Goal: Task Accomplishment & Management: Use online tool/utility

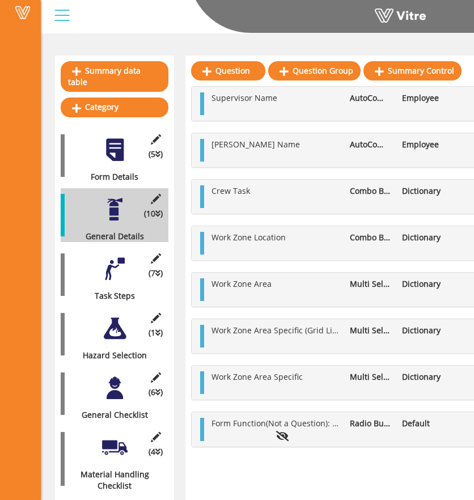
scroll to position [228, 0]
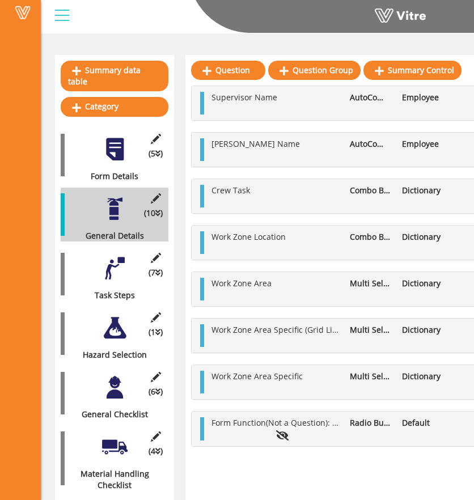
click at [102, 256] on div at bounding box center [115, 269] width 26 height 26
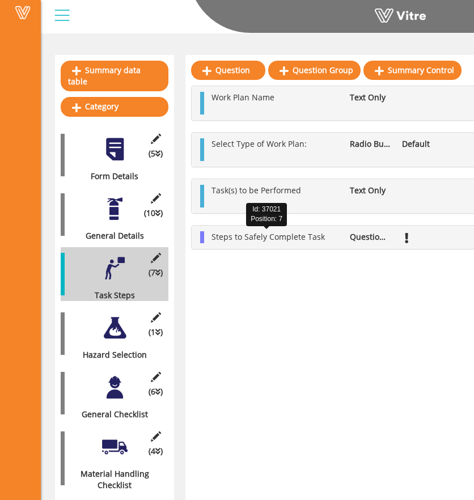
click at [275, 236] on span "Steps to Safely Complete Task" at bounding box center [267, 236] width 113 height 11
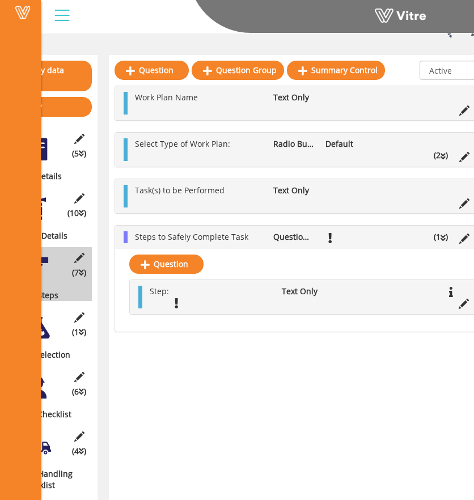
scroll to position [228, 107]
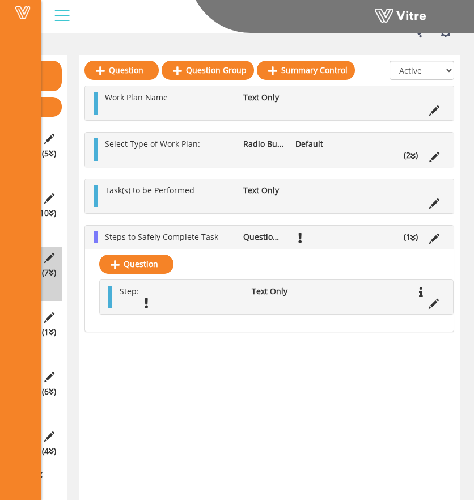
click at [363, 189] on li at bounding box center [374, 190] width 22 height 11
click at [437, 199] on icon at bounding box center [434, 203] width 10 height 10
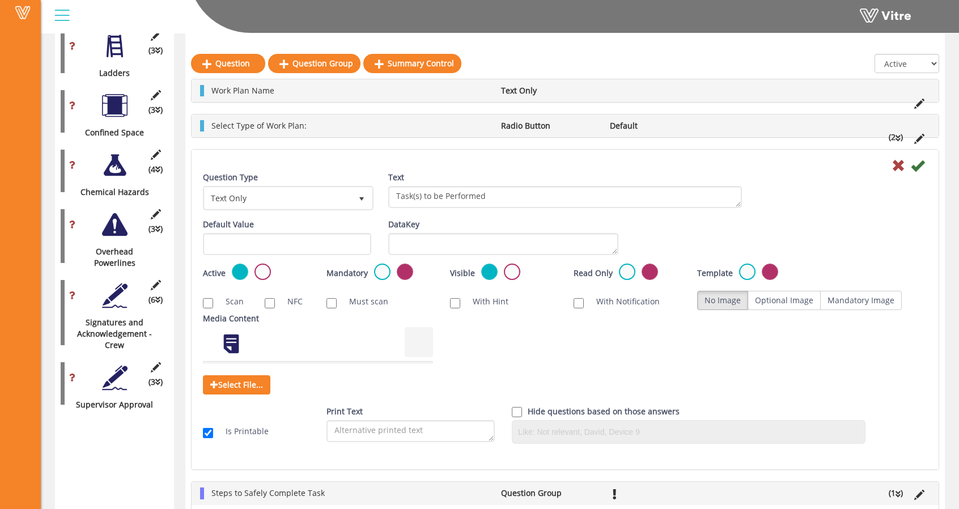
scroll to position [1835, 0]
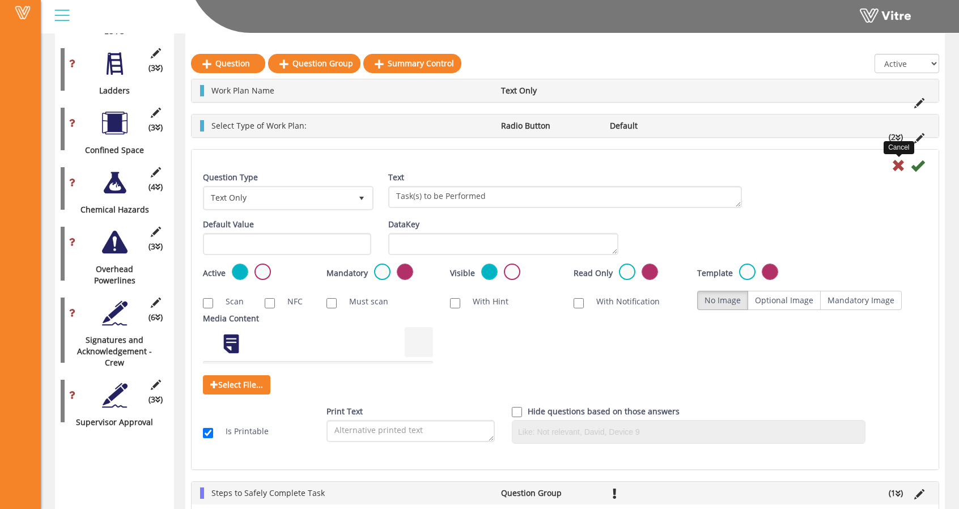
click at [473, 168] on icon at bounding box center [899, 166] width 14 height 14
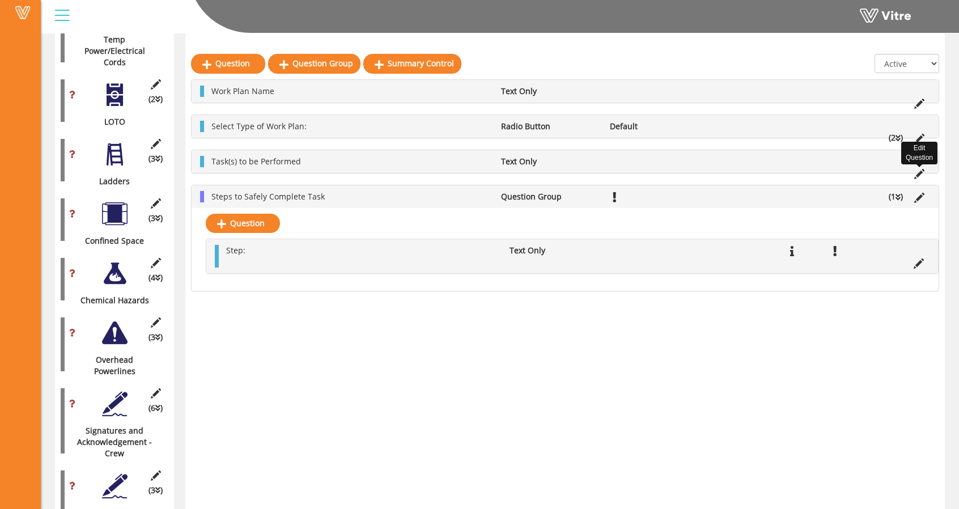
click at [473, 172] on icon at bounding box center [919, 174] width 10 height 10
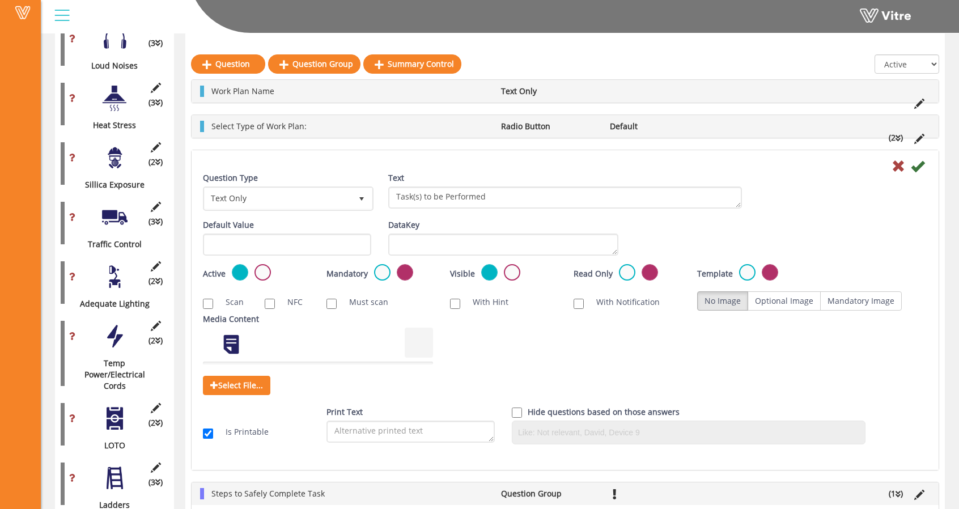
scroll to position [1422, 0]
click at [473, 126] on li "Default" at bounding box center [658, 125] width 109 height 11
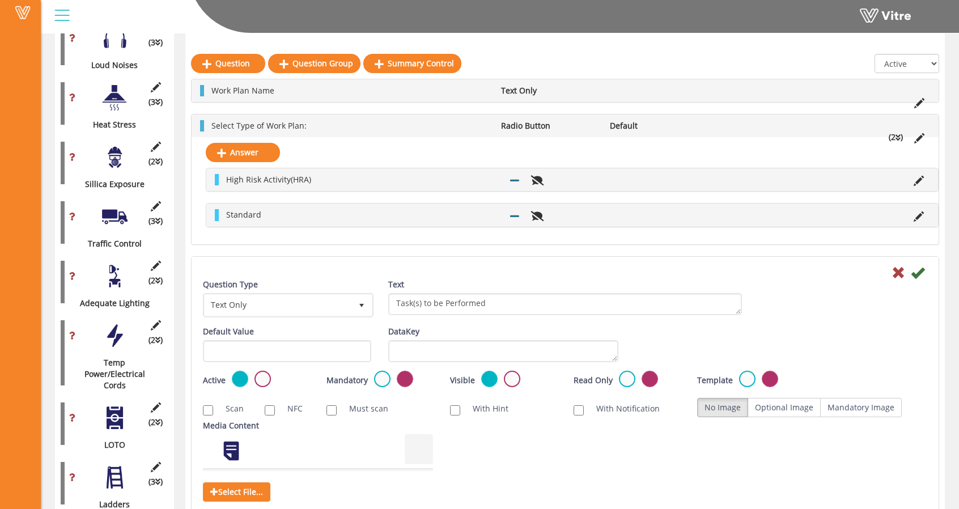
click at [473, 86] on ul "Work Plan Name Text Only" at bounding box center [568, 90] width 724 height 11
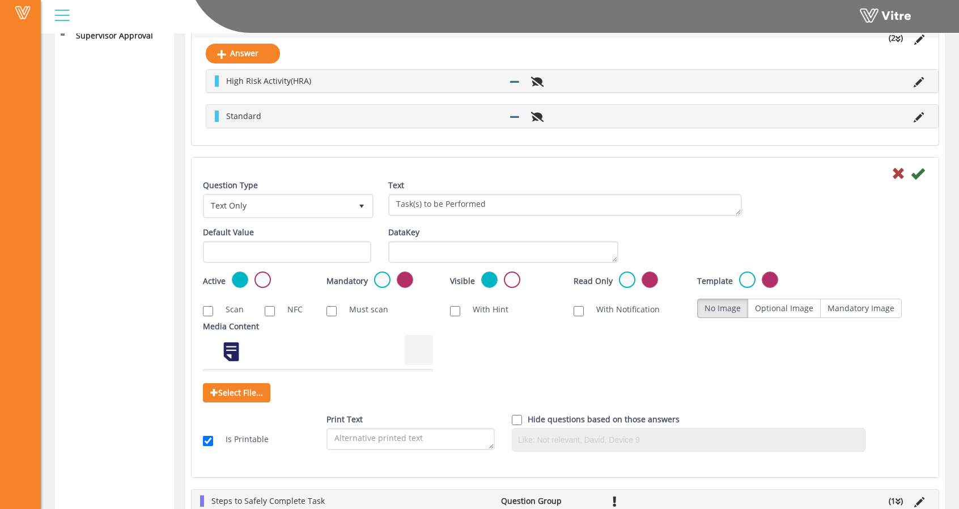
scroll to position [2211, 0]
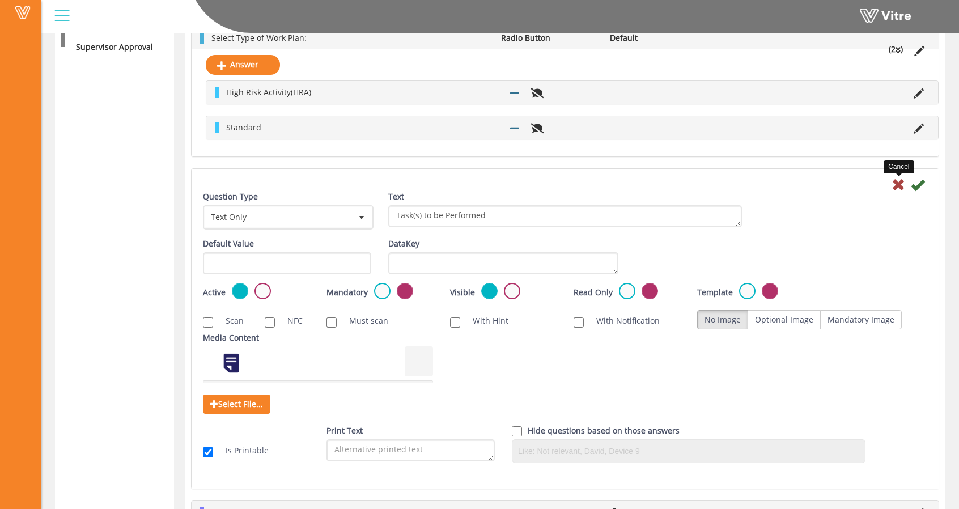
click at [473, 178] on icon at bounding box center [899, 185] width 14 height 14
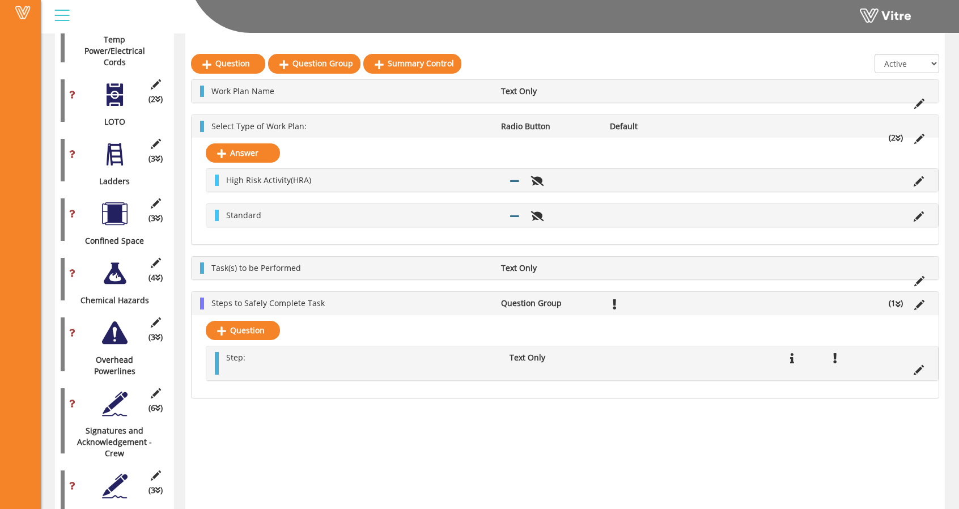
click at [473, 134] on icon at bounding box center [898, 138] width 5 height 8
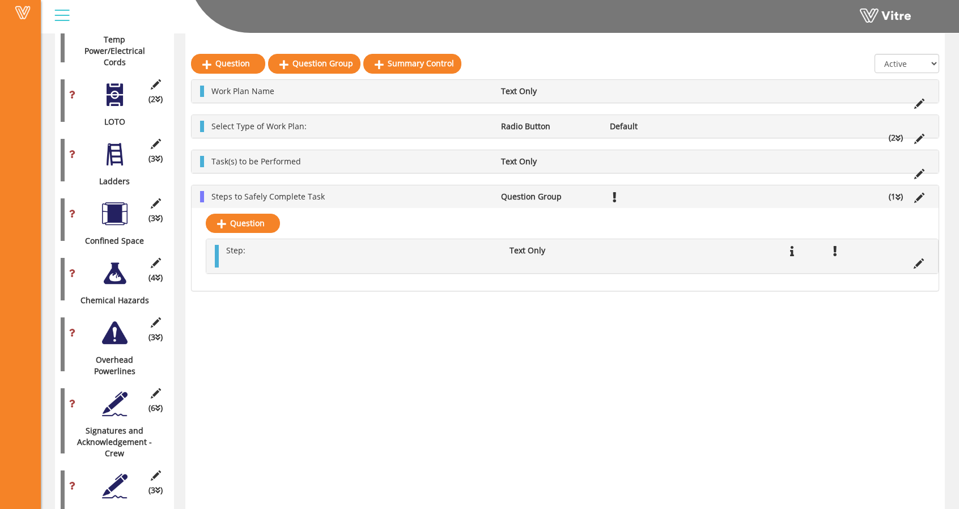
click at [473, 194] on icon at bounding box center [898, 197] width 5 height 8
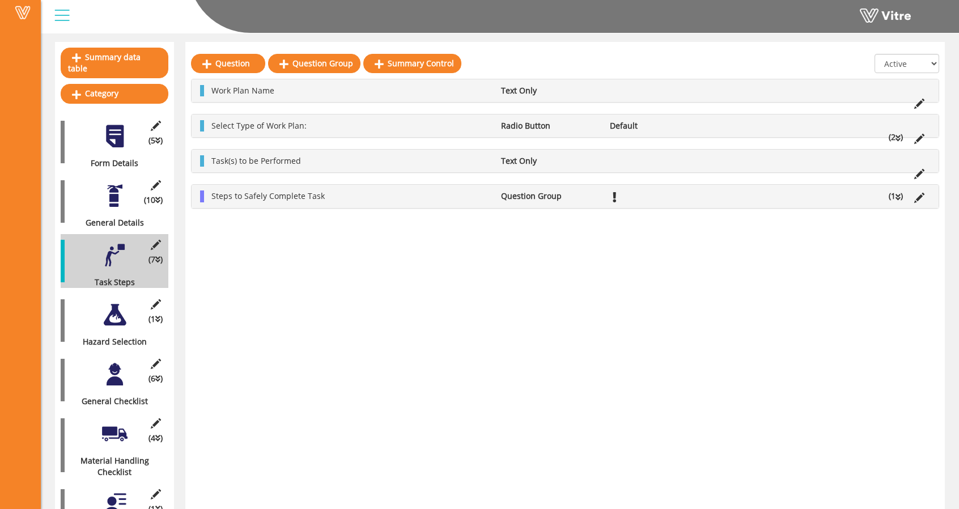
scroll to position [100, 0]
click at [113, 187] on div at bounding box center [115, 196] width 26 height 26
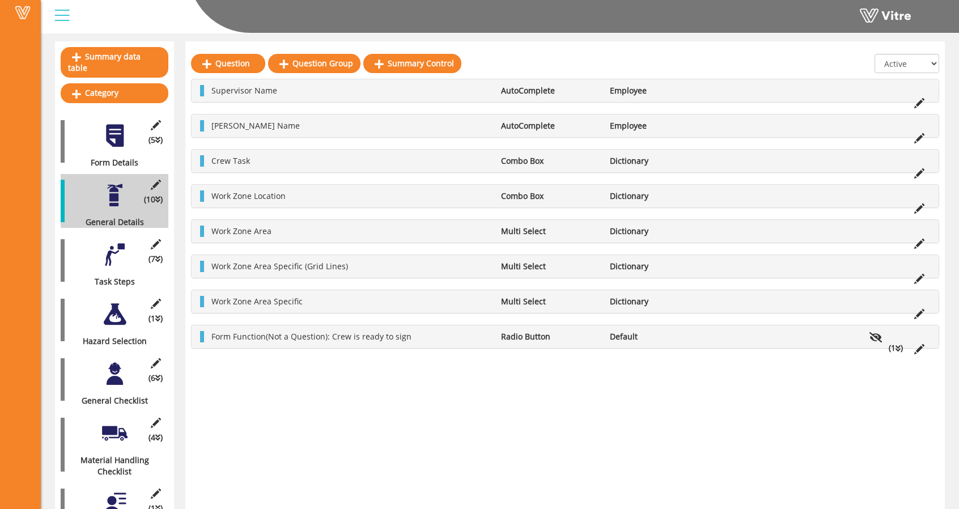
click at [108, 242] on div at bounding box center [115, 255] width 26 height 26
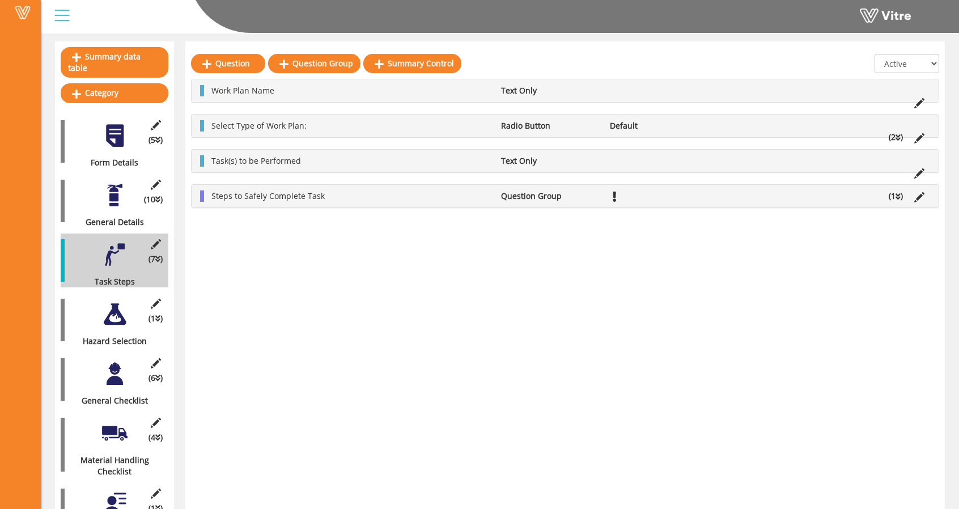
click at [109, 302] on div at bounding box center [115, 315] width 26 height 26
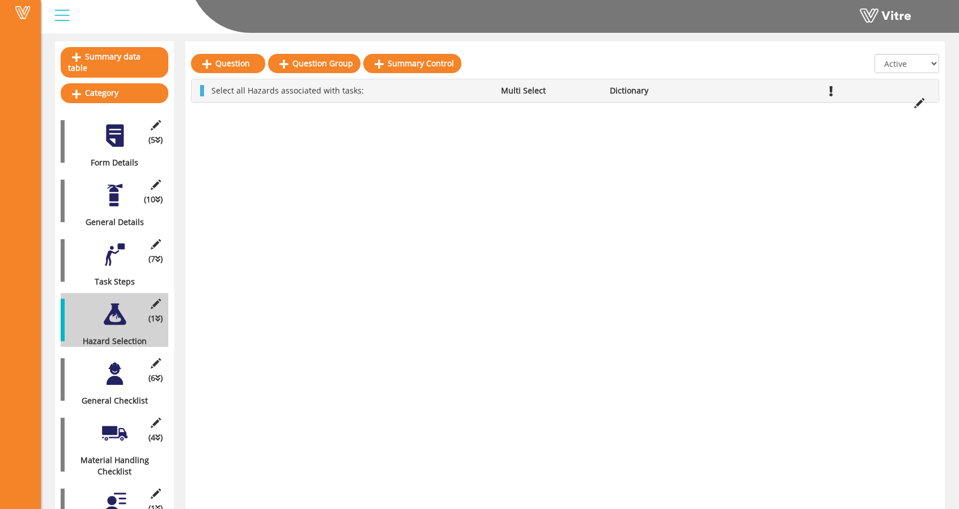
click at [111, 366] on div at bounding box center [115, 374] width 26 height 26
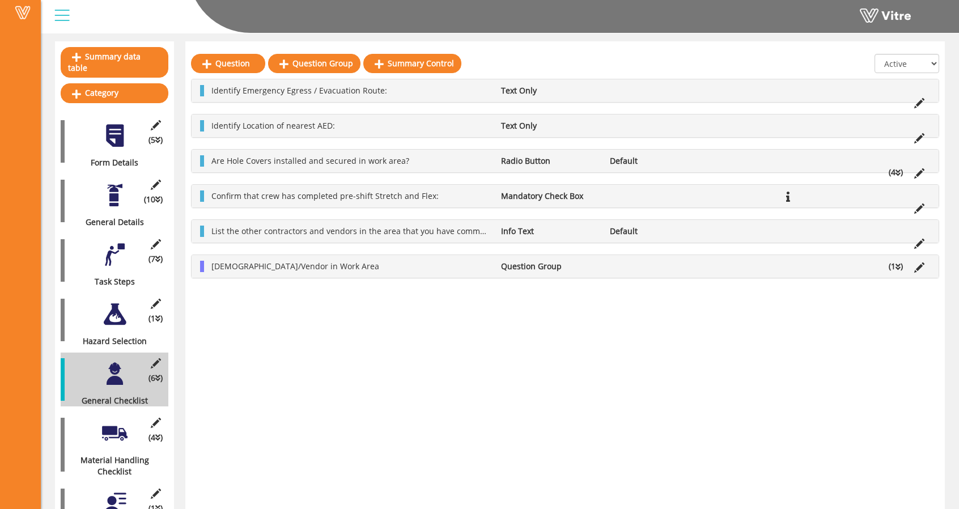
click at [115, 421] on div at bounding box center [115, 434] width 26 height 26
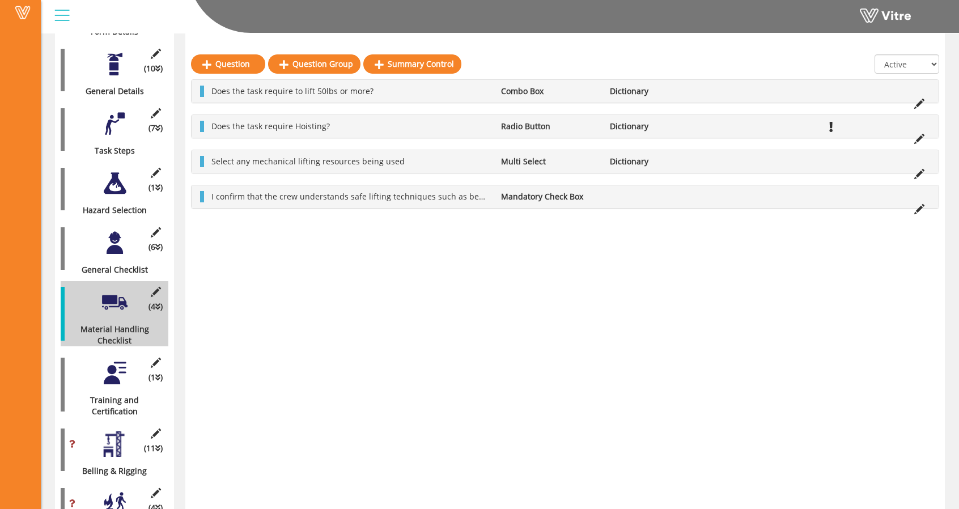
scroll to position [231, 0]
click at [117, 372] on div at bounding box center [115, 373] width 26 height 26
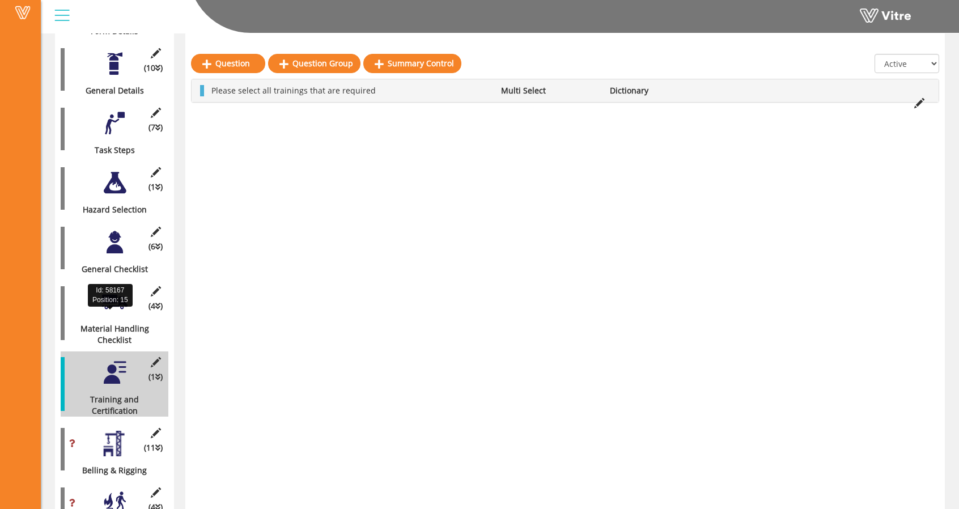
click at [118, 323] on div "Material Handling Checklist" at bounding box center [110, 334] width 99 height 23
click at [111, 292] on div at bounding box center [115, 302] width 26 height 26
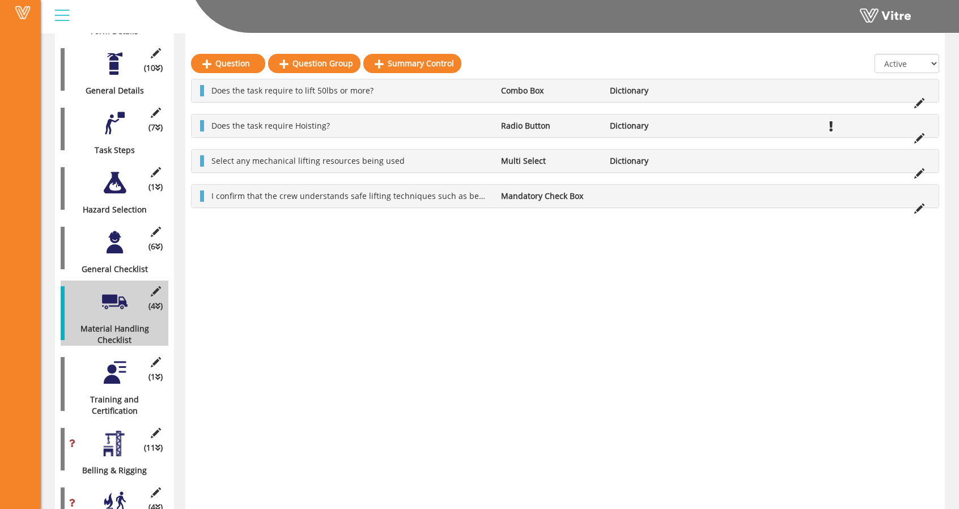
click at [116, 233] on div at bounding box center [115, 243] width 26 height 26
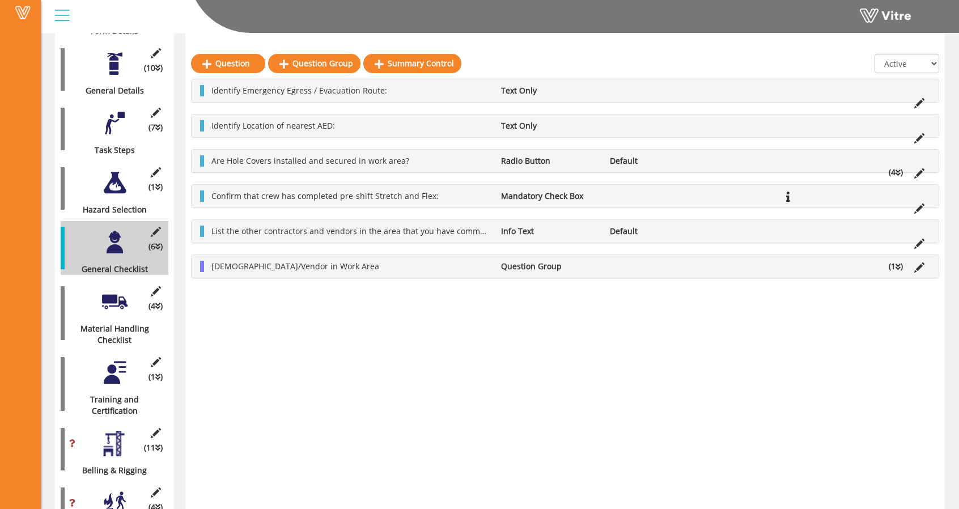
click at [117, 181] on div at bounding box center [115, 183] width 26 height 26
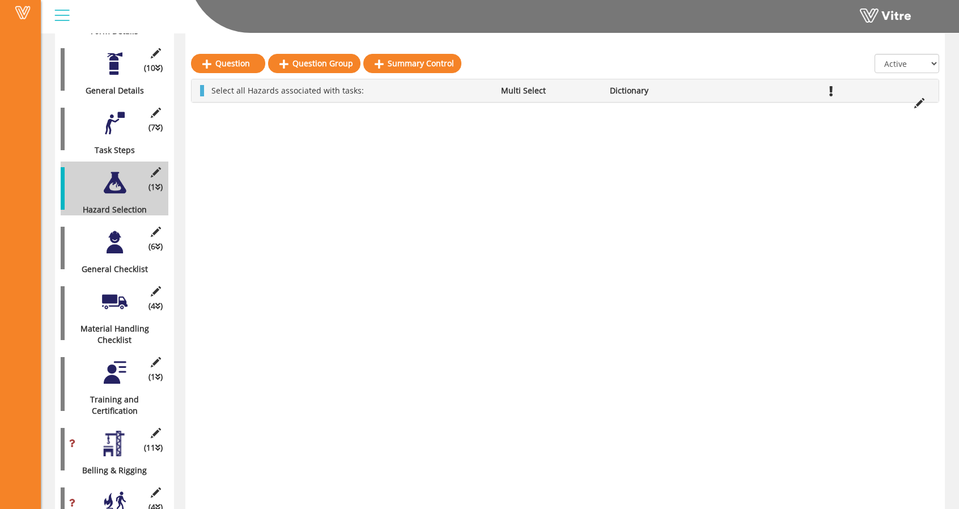
click at [112, 120] on div at bounding box center [115, 124] width 26 height 26
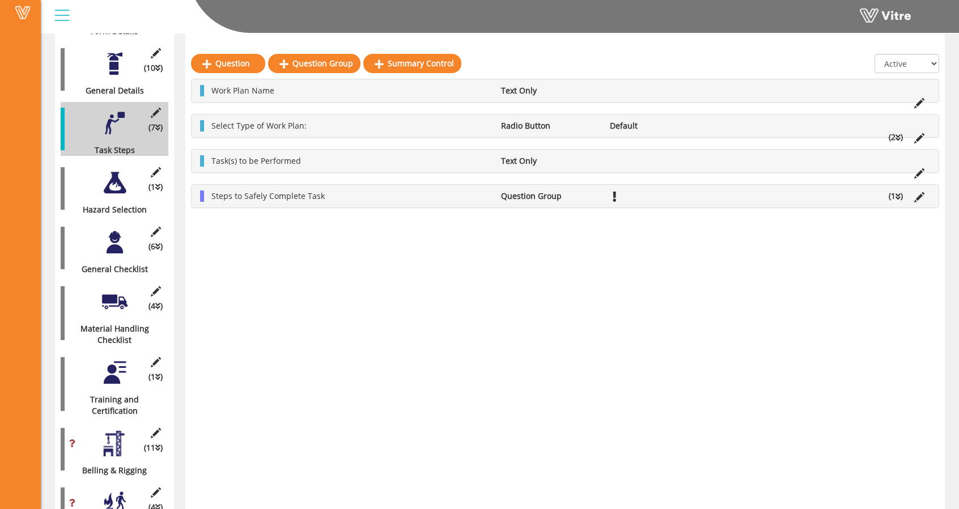
click at [424, 144] on div "Specific Task(s) to be Performed Text Only Work Plan Name Text Only Select Type…" at bounding box center [565, 143] width 748 height 129
click at [473, 171] on icon at bounding box center [919, 173] width 10 height 10
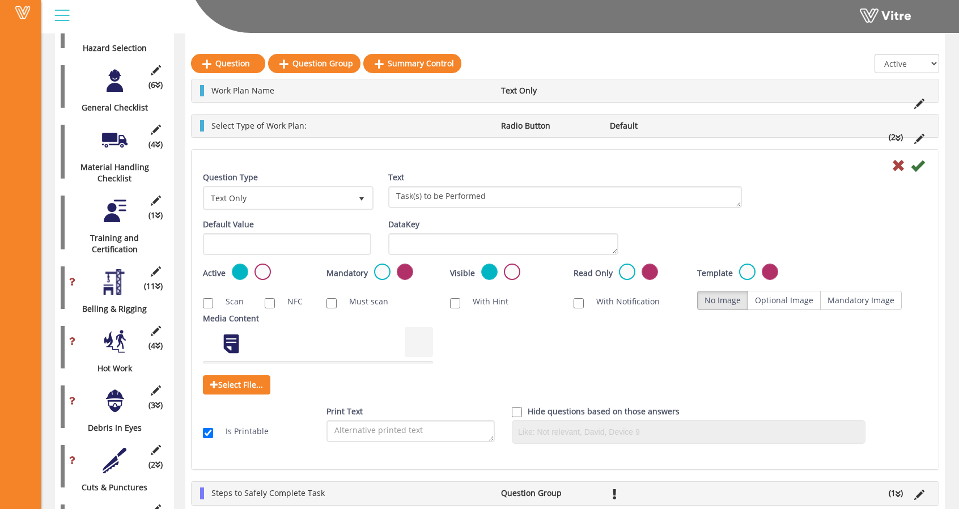
scroll to position [0, 0]
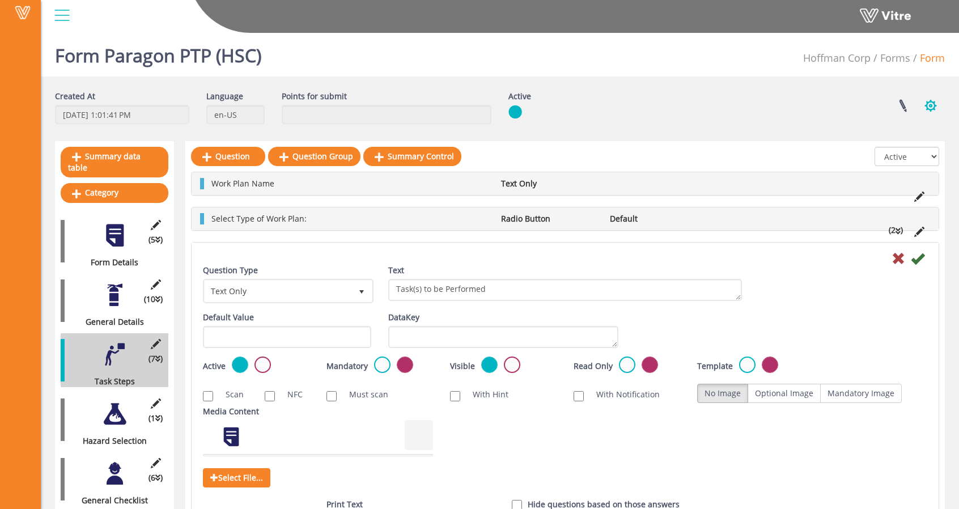
click at [473, 106] on button "button" at bounding box center [931, 106] width 28 height 30
click at [473, 141] on link "Set Users" at bounding box center [892, 147] width 103 height 15
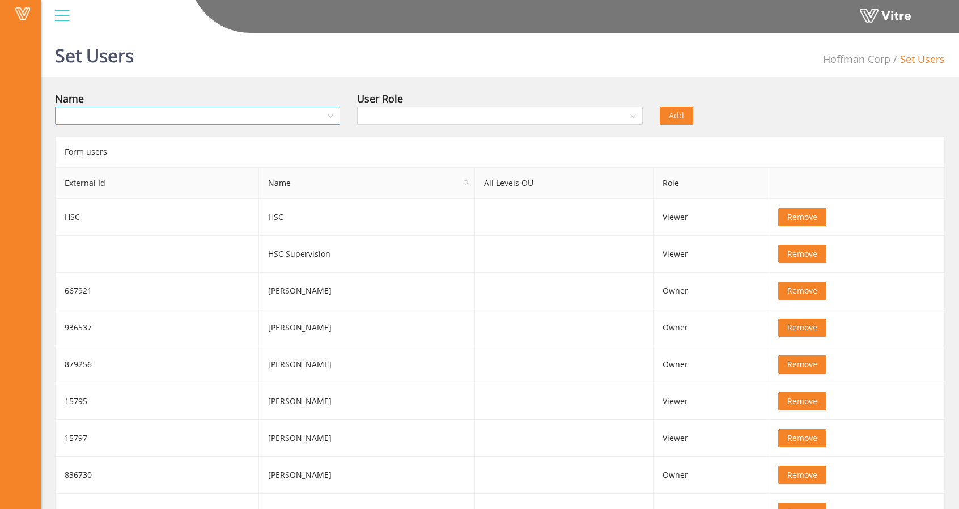
click at [282, 124] on input "search" at bounding box center [194, 115] width 264 height 17
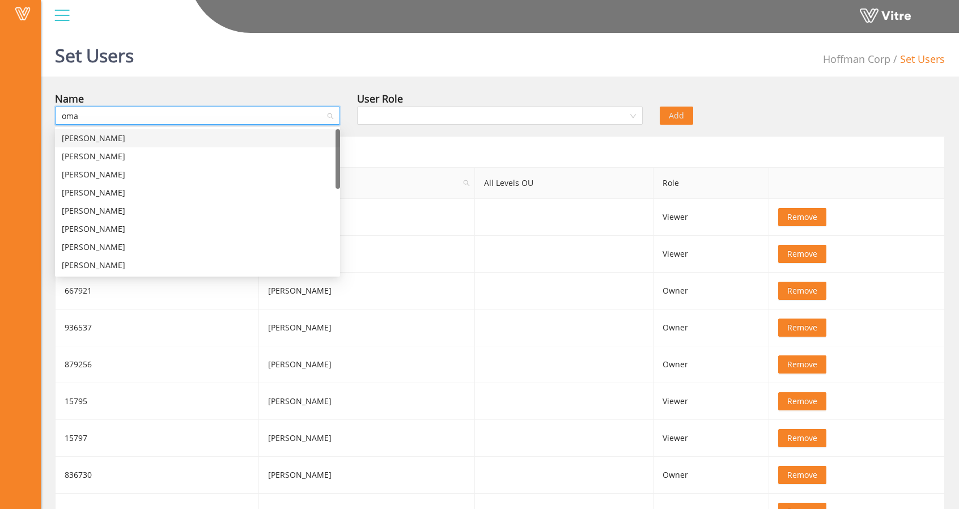
type input "omar"
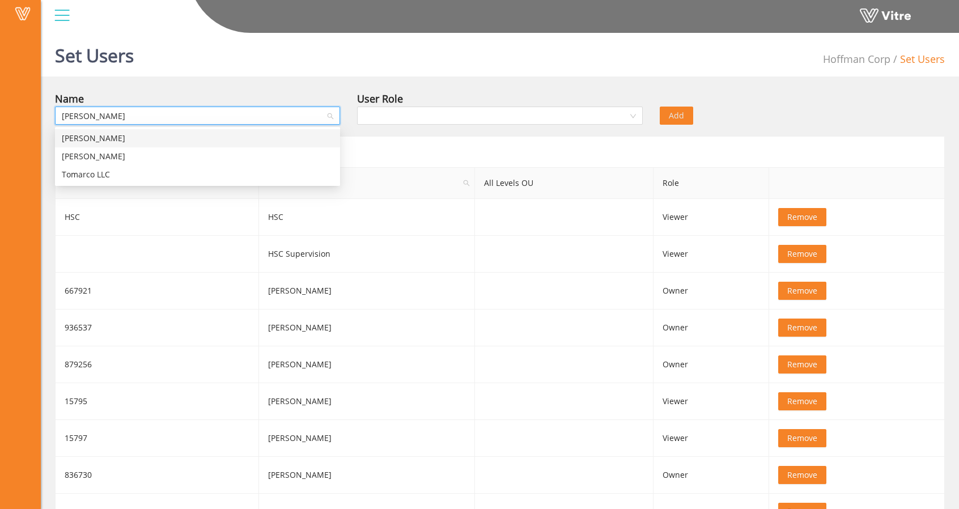
click at [254, 135] on div "Omar Toscano" at bounding box center [198, 138] width 272 height 12
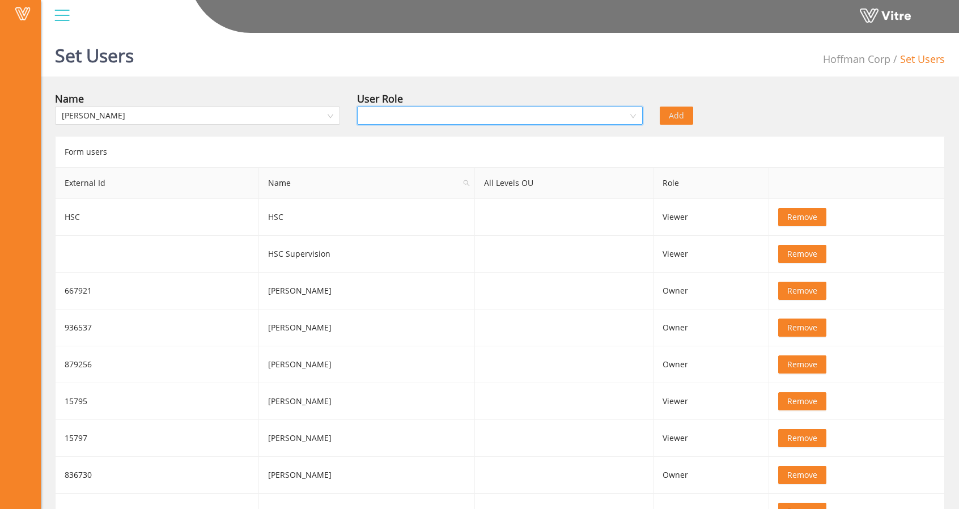
click at [390, 112] on input "search" at bounding box center [496, 115] width 264 height 17
click at [393, 137] on div "Owner" at bounding box center [500, 138] width 272 height 12
click at [670, 111] on span "Add" at bounding box center [676, 115] width 15 height 12
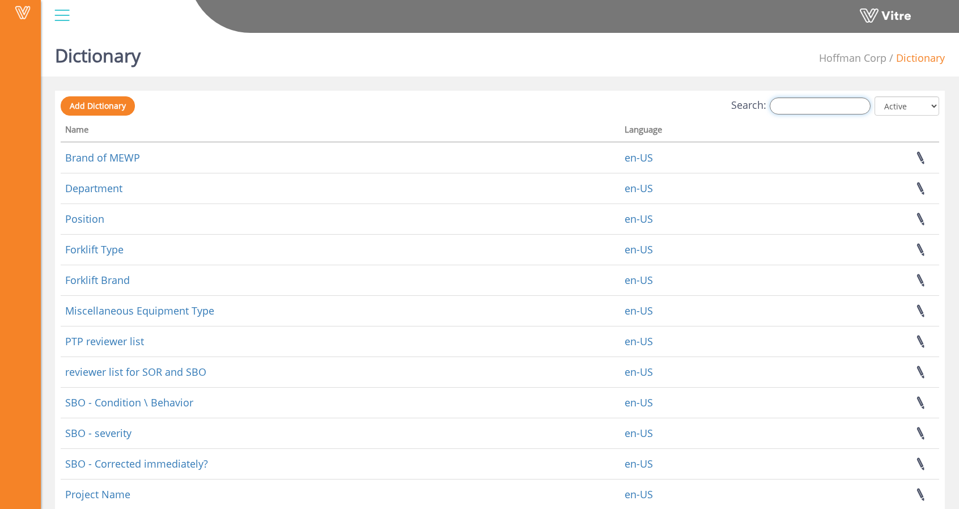
click at [801, 107] on input "Search:" at bounding box center [820, 105] width 101 height 17
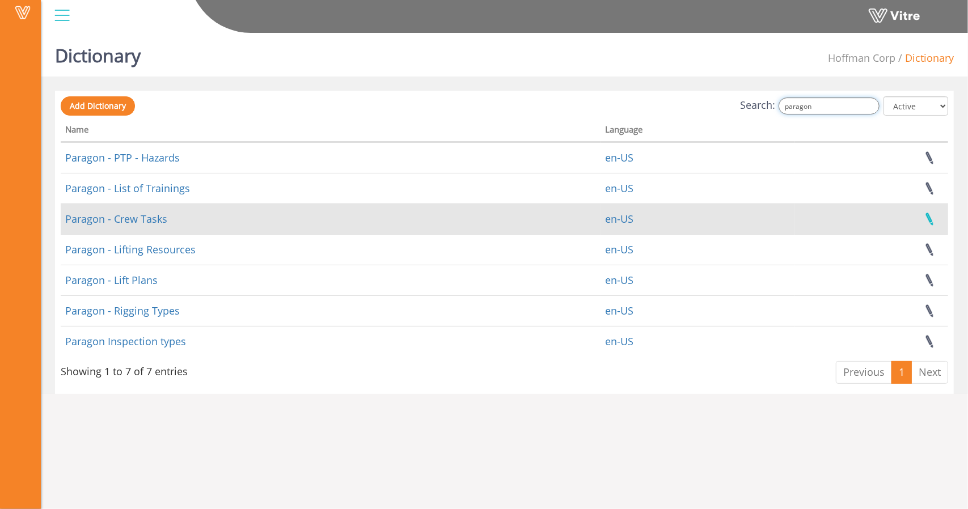
type input "paragon"
click at [931, 218] on link at bounding box center [929, 219] width 28 height 30
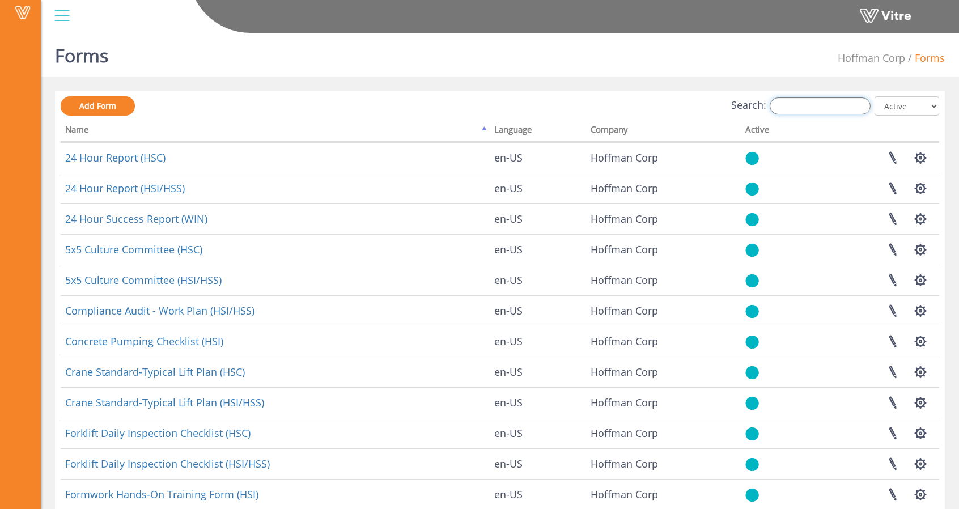
click at [799, 106] on input "Search:" at bounding box center [820, 105] width 101 height 17
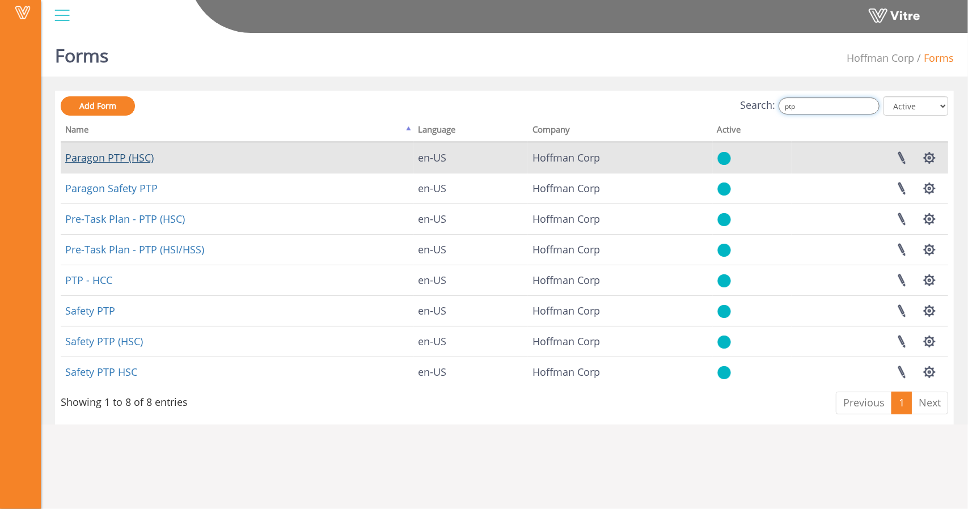
type input "ptp"
click at [147, 155] on link "Paragon PTP (HSC)" at bounding box center [109, 158] width 88 height 14
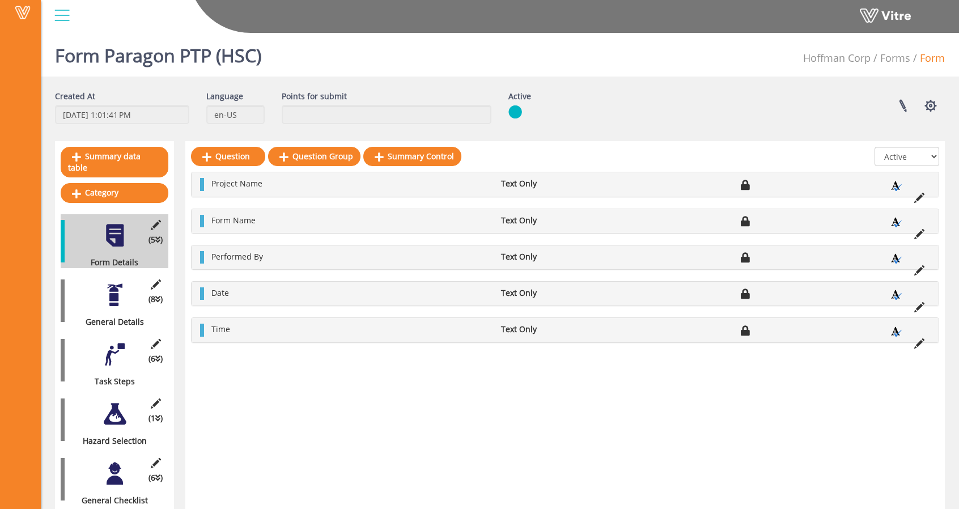
click at [112, 285] on div at bounding box center [115, 295] width 26 height 26
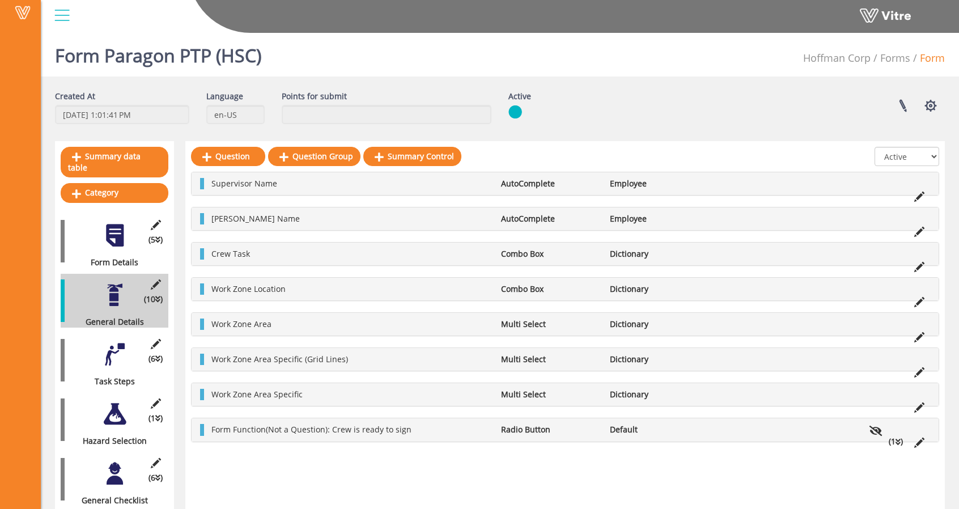
click at [643, 249] on li "Dictionary" at bounding box center [658, 253] width 109 height 11
click at [921, 262] on icon at bounding box center [919, 267] width 10 height 10
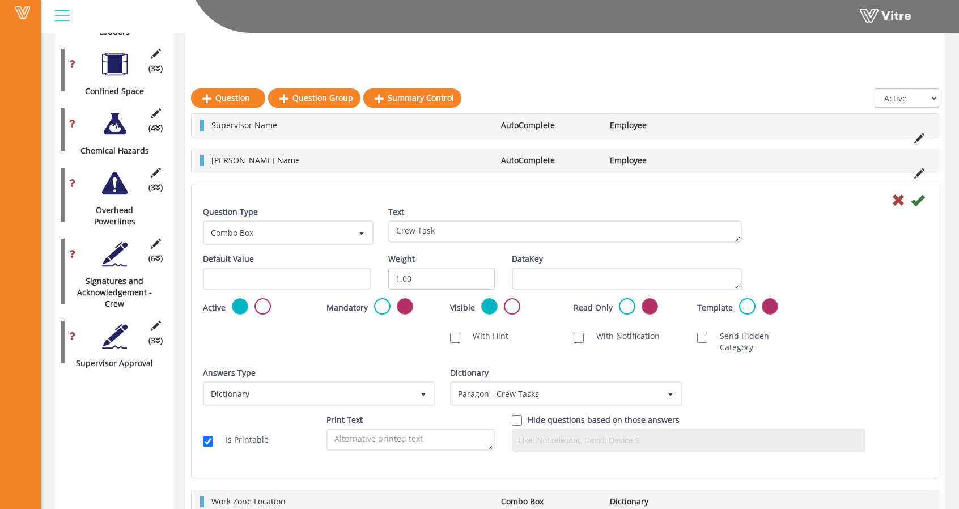
scroll to position [1810, 0]
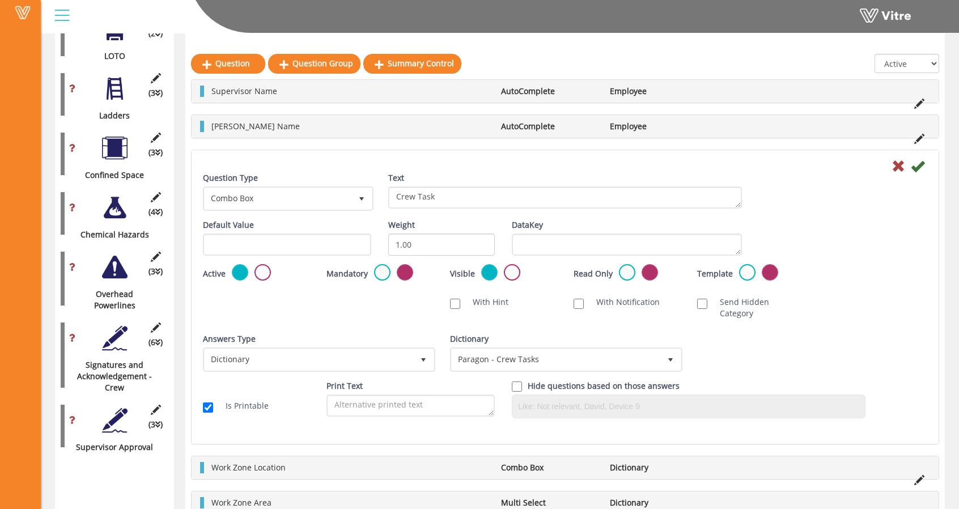
click at [898, 162] on icon at bounding box center [899, 166] width 14 height 14
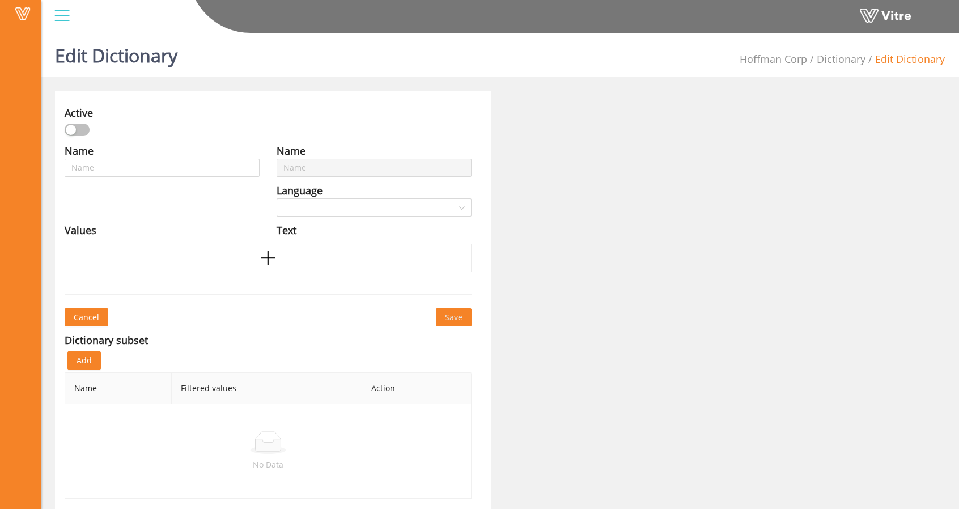
type input "Paragon - Crew Tasks"
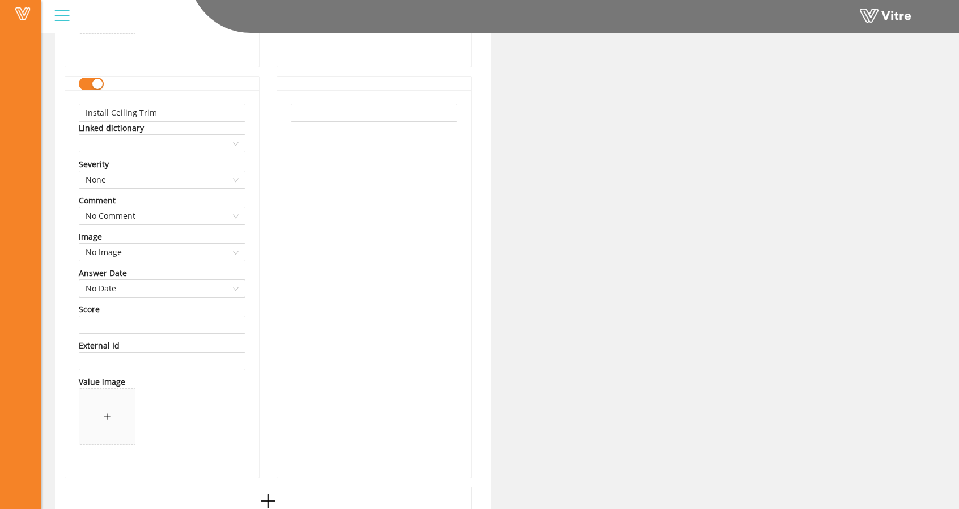
scroll to position [7805, 0]
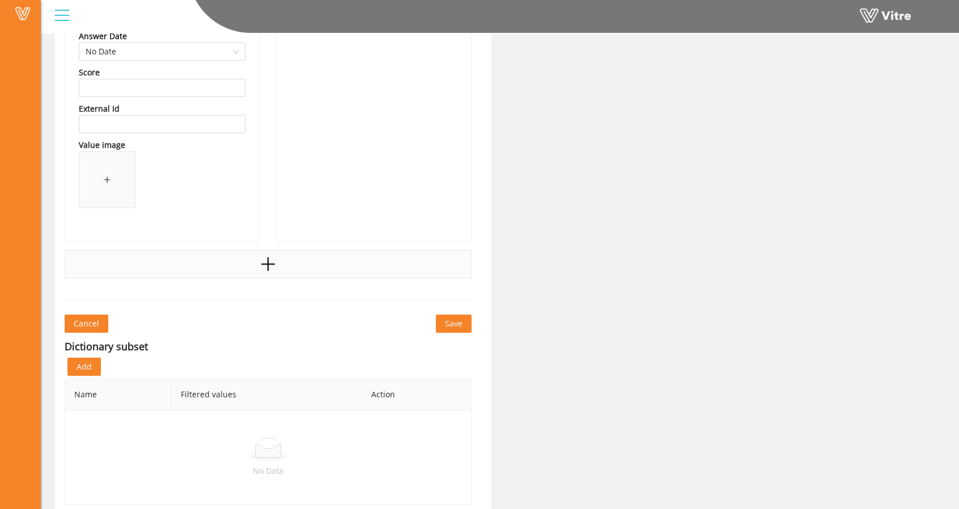
click at [250, 250] on div at bounding box center [268, 264] width 407 height 28
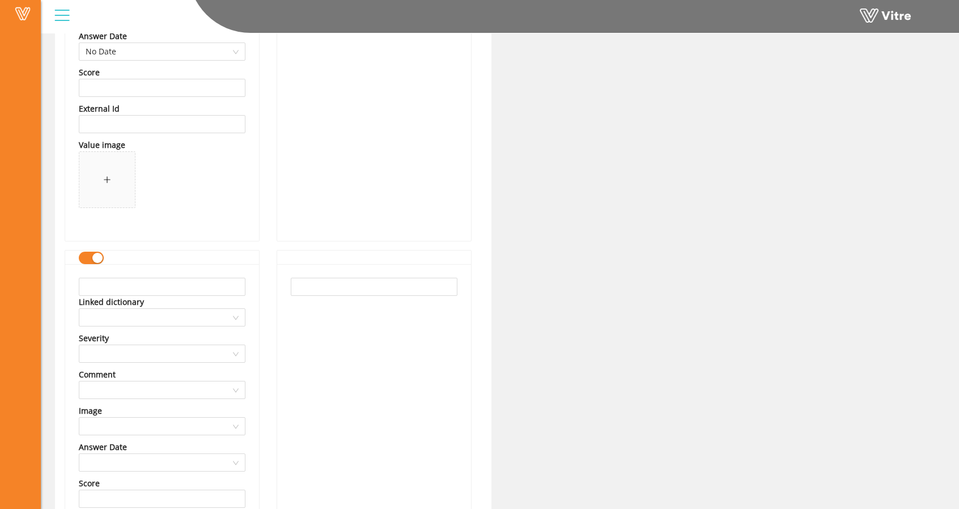
click at [127, 266] on div "Linked dictionary Severity Comment Image Answer Date Score External Id Value im…" at bounding box center [162, 458] width 194 height 388
click at [132, 278] on input "text" at bounding box center [162, 287] width 167 height 18
paste input "Waffle Label Install"
type input "Waffle Label Install"
click at [316, 278] on input "text" at bounding box center [374, 287] width 167 height 18
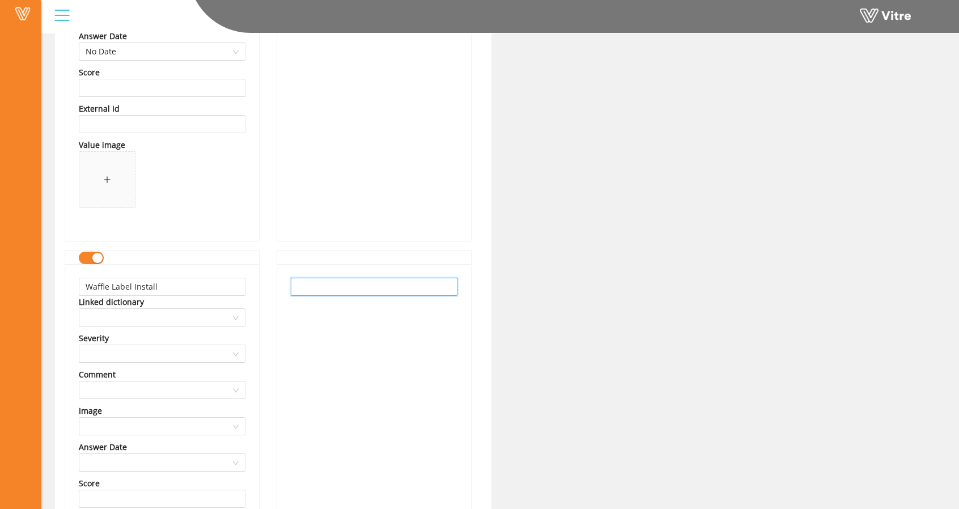
paste input "Waffle Label Install"
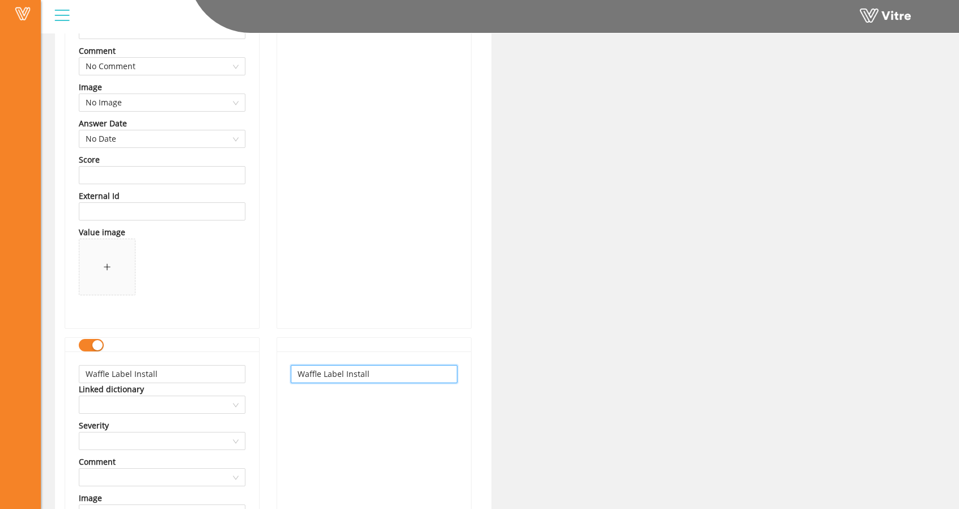
scroll to position [8215, 0]
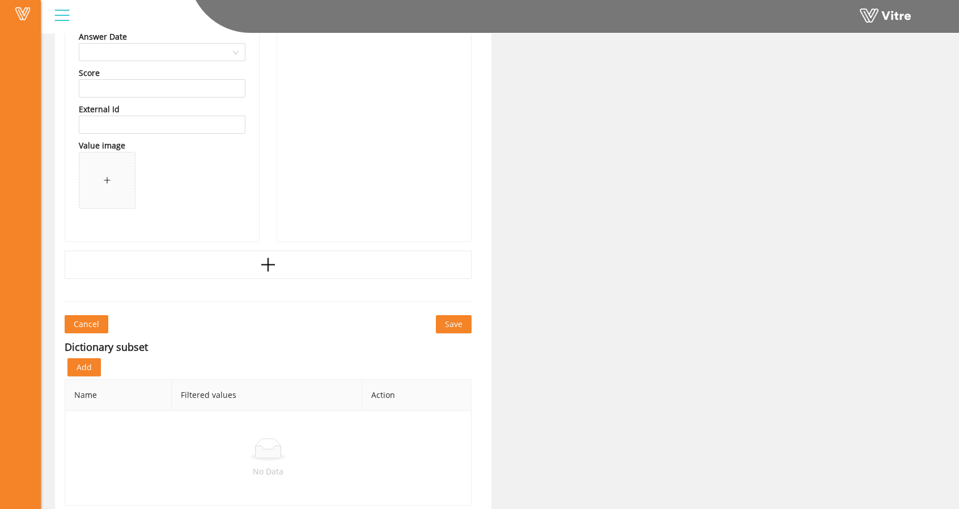
type input "Waffle Label Install"
click at [454, 318] on span "Save" at bounding box center [454, 324] width 18 height 12
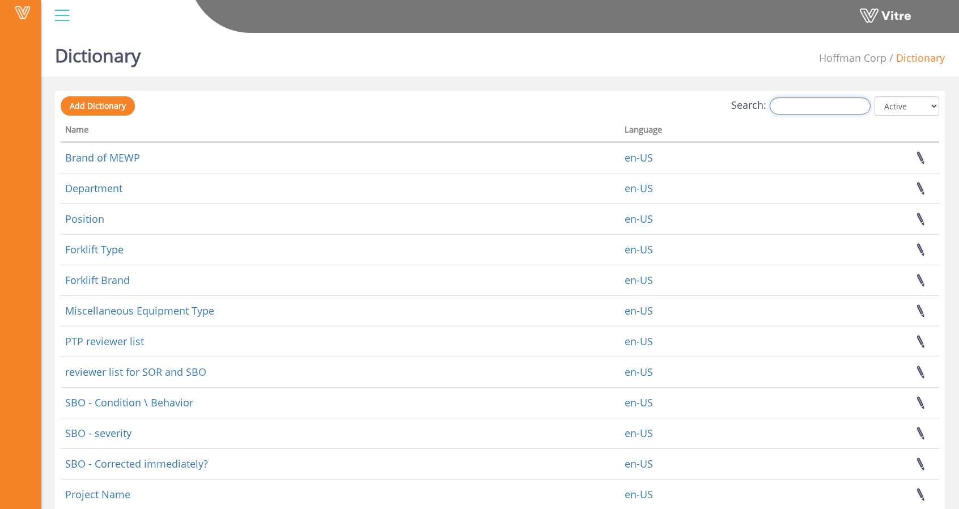
click at [815, 107] on input "Search:" at bounding box center [820, 105] width 101 height 17
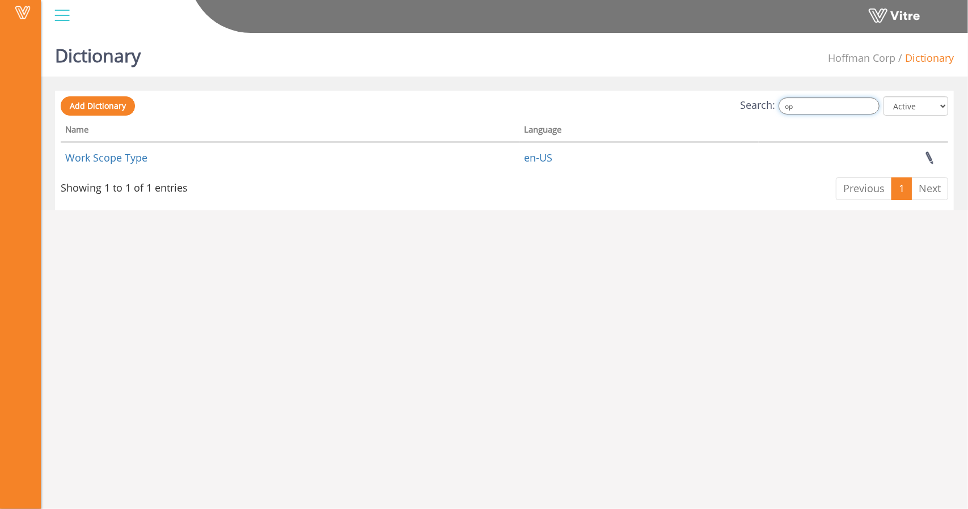
click at [816, 107] on input "op" at bounding box center [828, 105] width 101 height 17
type input "o"
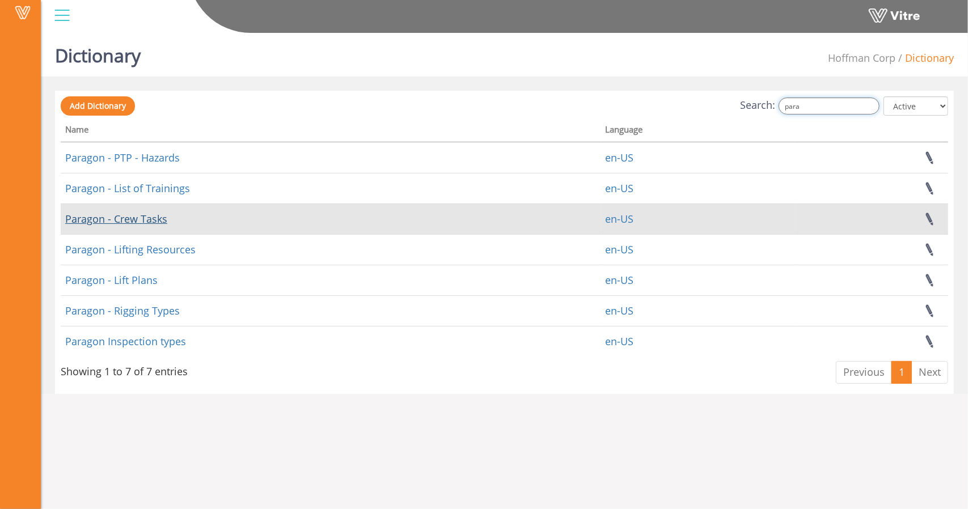
type input "para"
click at [157, 221] on link "Paragon - Crew Tasks" at bounding box center [116, 219] width 102 height 14
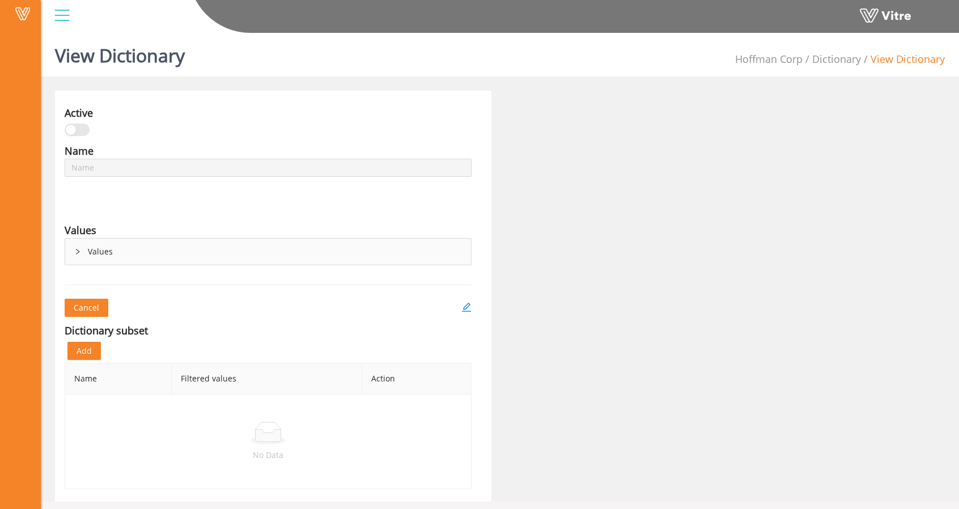
type input "Paragon - Crew Tasks"
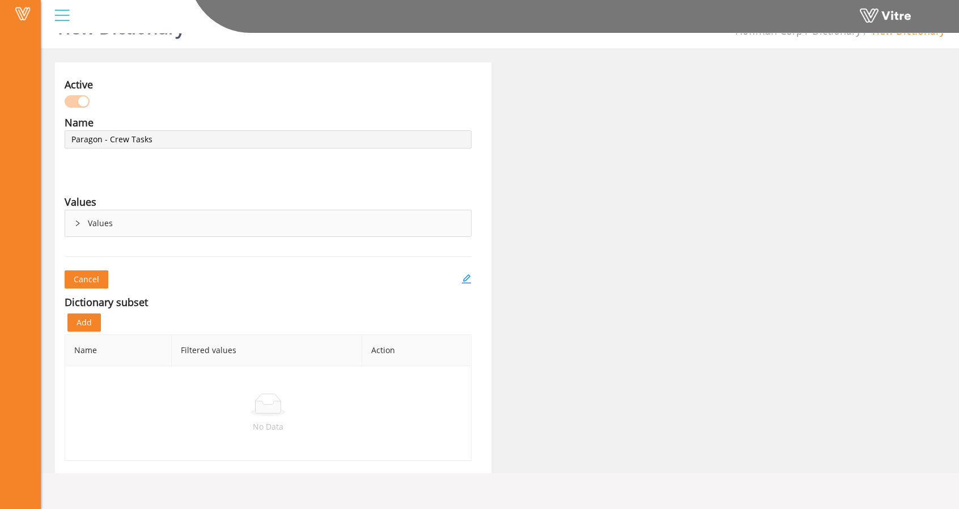
click at [87, 222] on div "Values" at bounding box center [268, 223] width 406 height 26
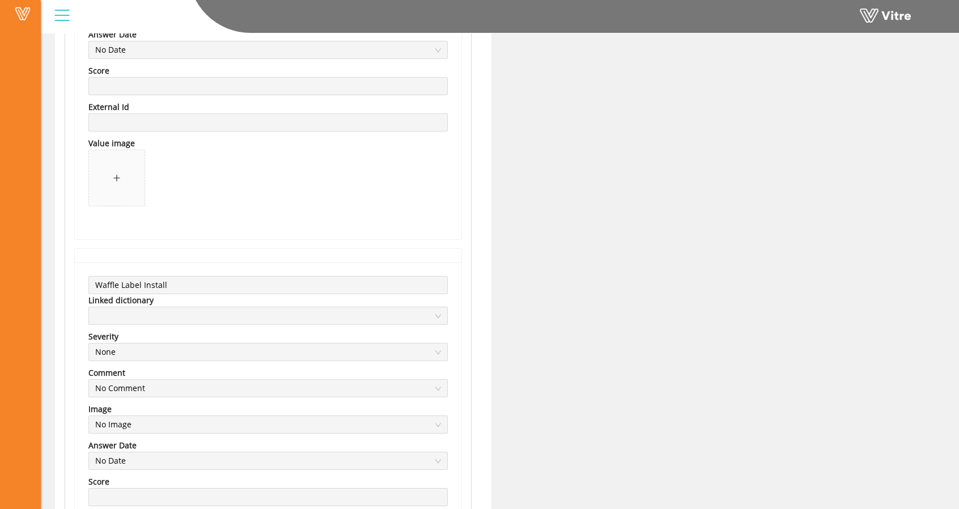
scroll to position [8229, 0]
